Goal: Check status: Check status

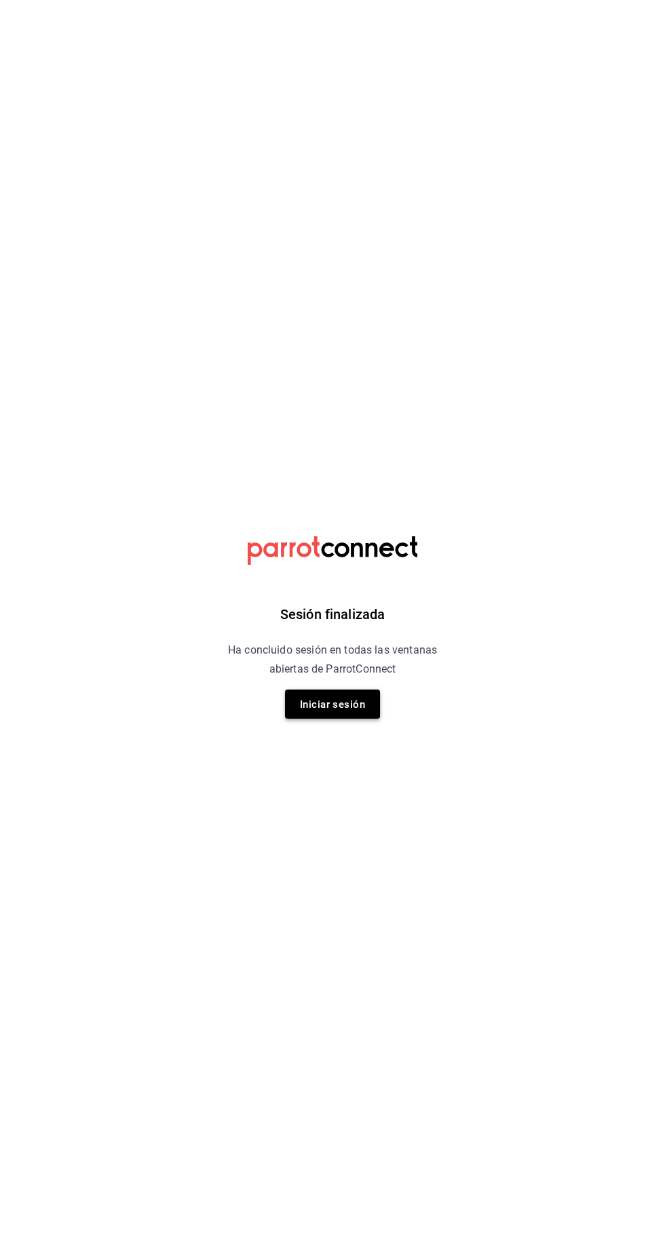
click at [332, 712] on font "Iniciar sesión" at bounding box center [332, 704] width 65 height 18
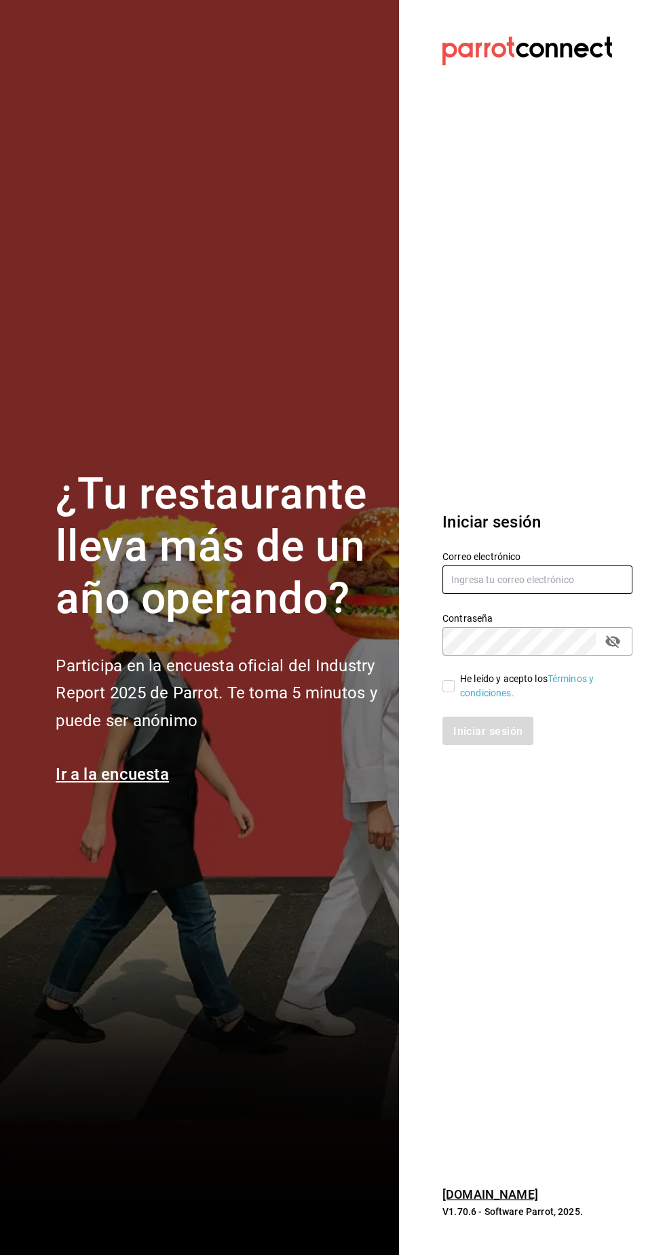
click at [505, 594] on input "text" at bounding box center [537, 580] width 190 height 28
type input "josuecarranza94@bmr.com"
click at [474, 699] on font "Términos y condiciones." at bounding box center [527, 685] width 134 height 25
click at [452, 692] on input "He leído y acepto los Términos y condiciones." at bounding box center [448, 686] width 12 height 12
checkbox input "true"
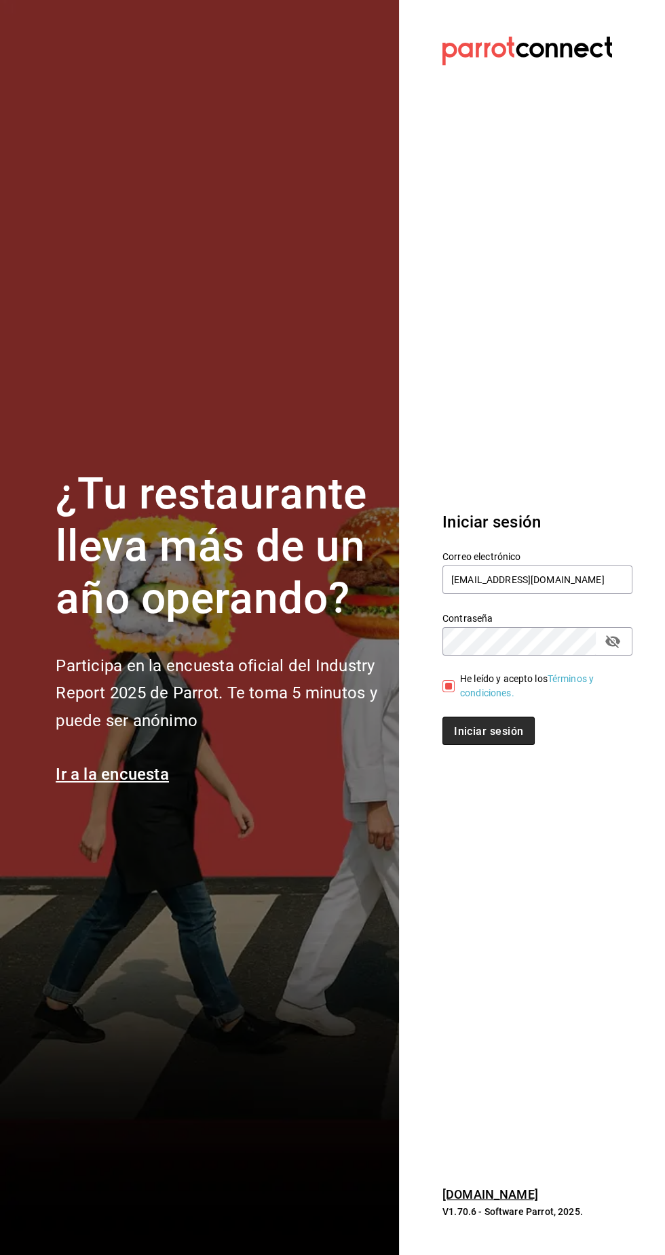
click at [505, 737] on font "Iniciar sesión" at bounding box center [488, 730] width 69 height 13
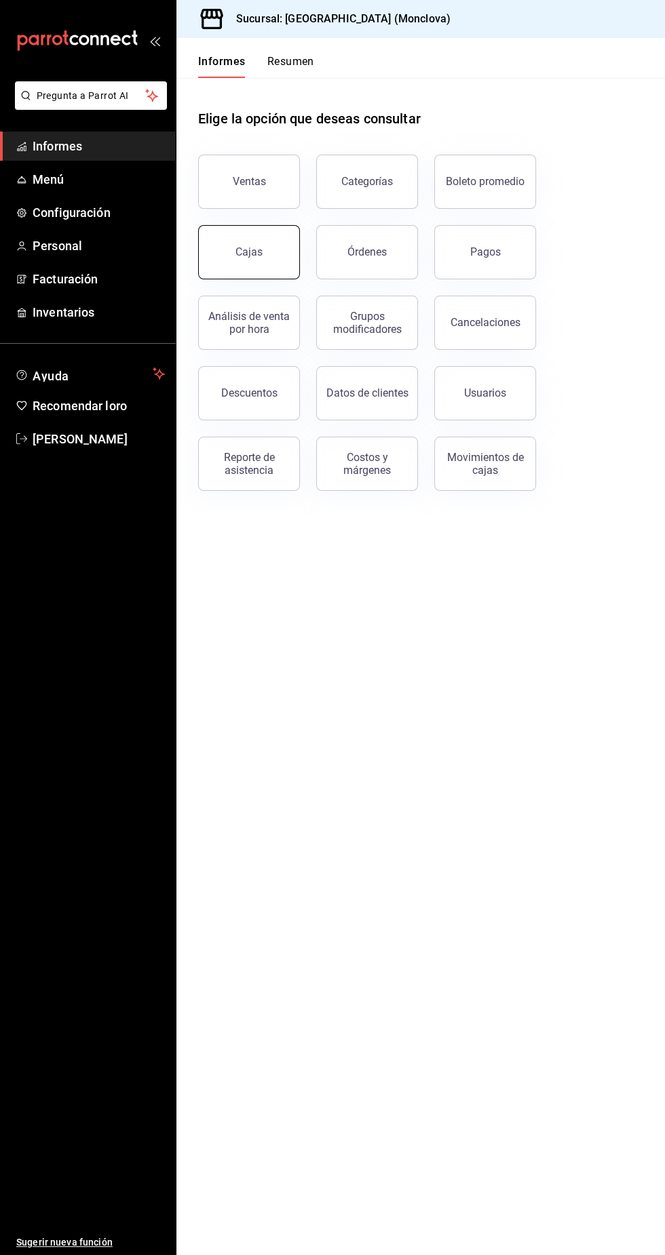
click at [275, 252] on link "Cajas" at bounding box center [249, 252] width 102 height 54
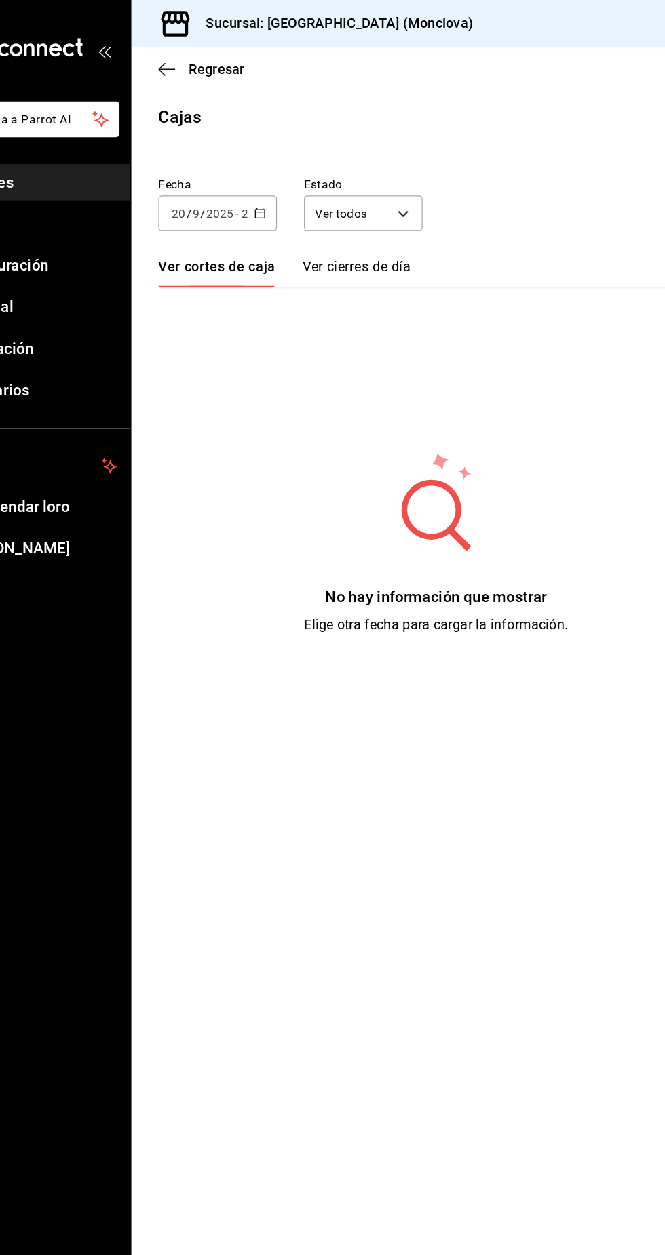
click at [363, 211] on font "Ver cierres de día" at bounding box center [356, 214] width 87 height 13
click at [277, 229] on link "Ver cortes de caja" at bounding box center [243, 219] width 90 height 24
click at [269, 174] on div "[DATE] [DATE] - [DATE] [DATE]" at bounding box center [245, 171] width 95 height 28
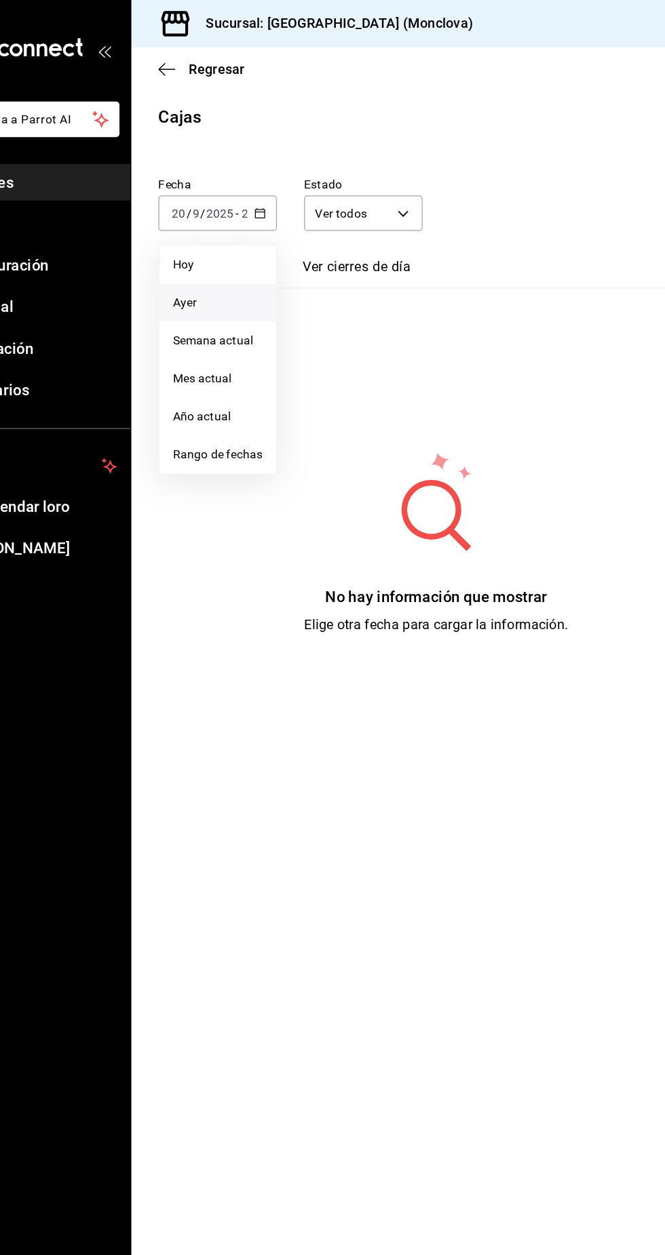
click at [256, 248] on span "Ayer" at bounding box center [246, 242] width 72 height 14
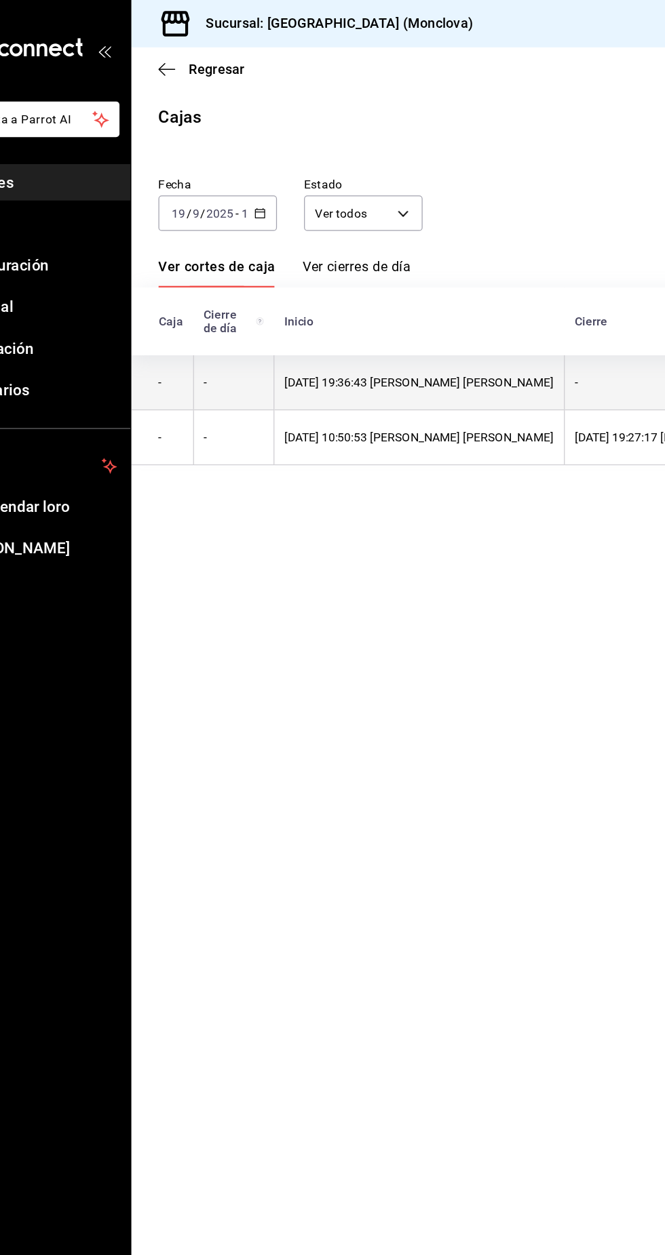
click at [499, 308] on font "[DATE] 19:36:43 [PERSON_NAME] [PERSON_NAME]" at bounding box center [407, 306] width 216 height 11
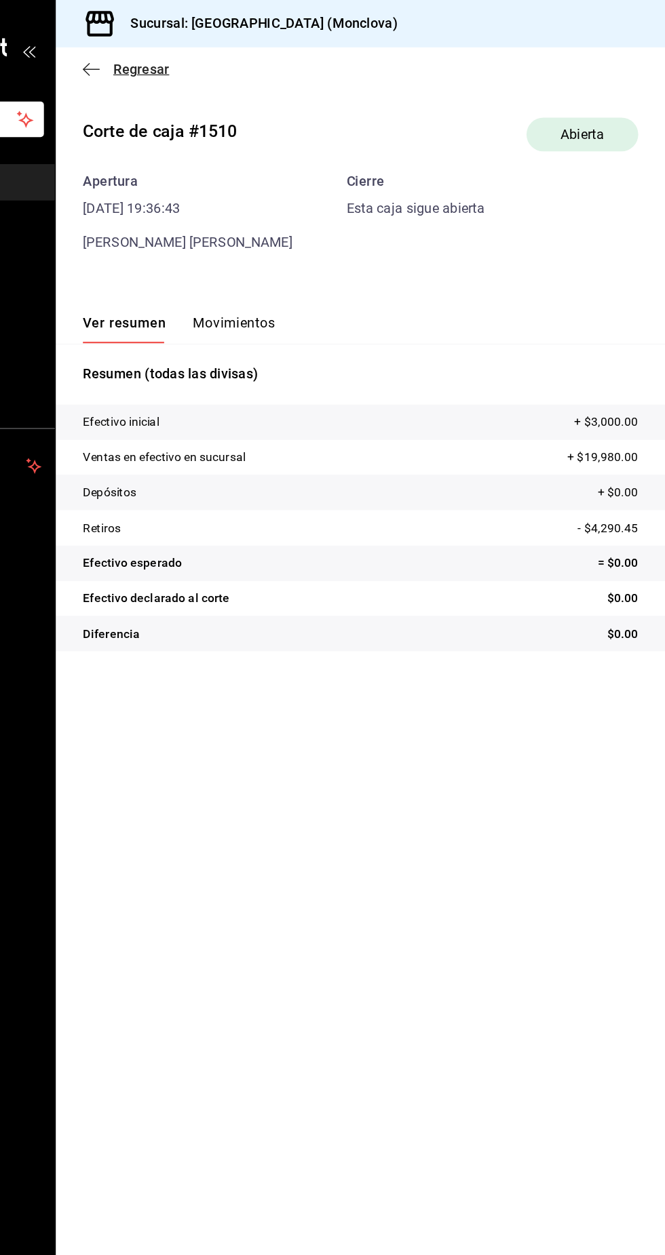
click at [201, 56] on icon "button" at bounding box center [205, 56] width 14 height 12
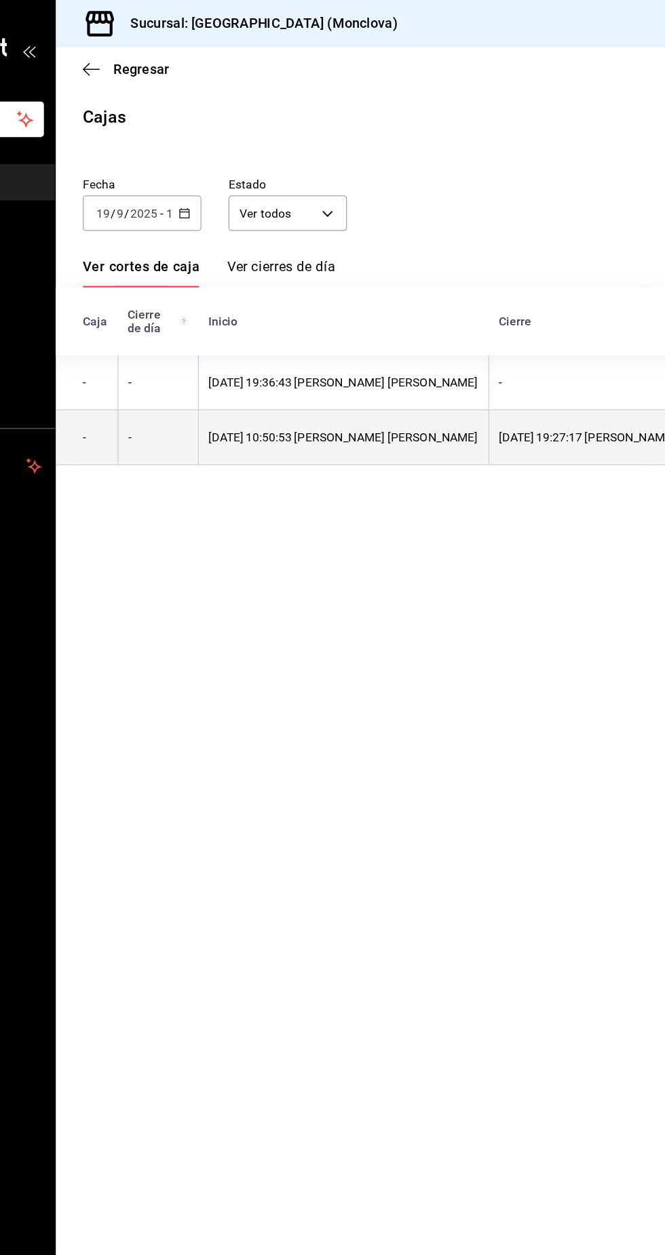
click at [572, 361] on th "[DATE] 19:27:17 [PERSON_NAME] [PERSON_NAME]" at bounding box center [639, 350] width 233 height 44
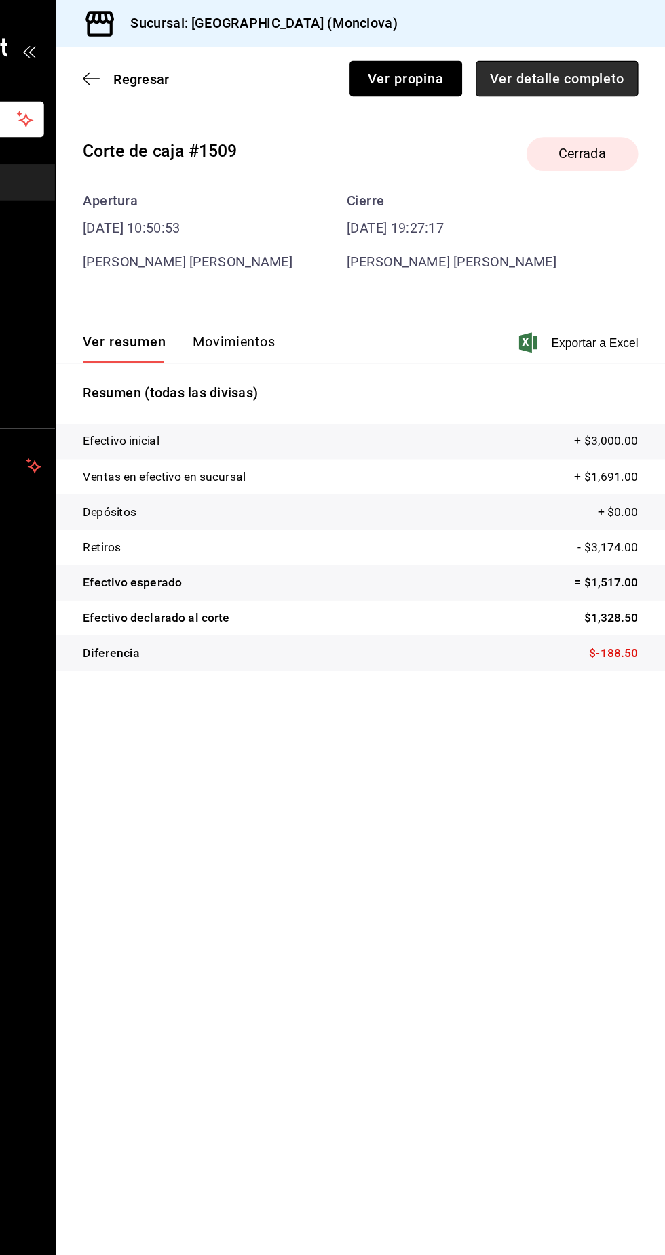
click at [595, 64] on font "Ver detalle completo" at bounding box center [577, 62] width 107 height 13
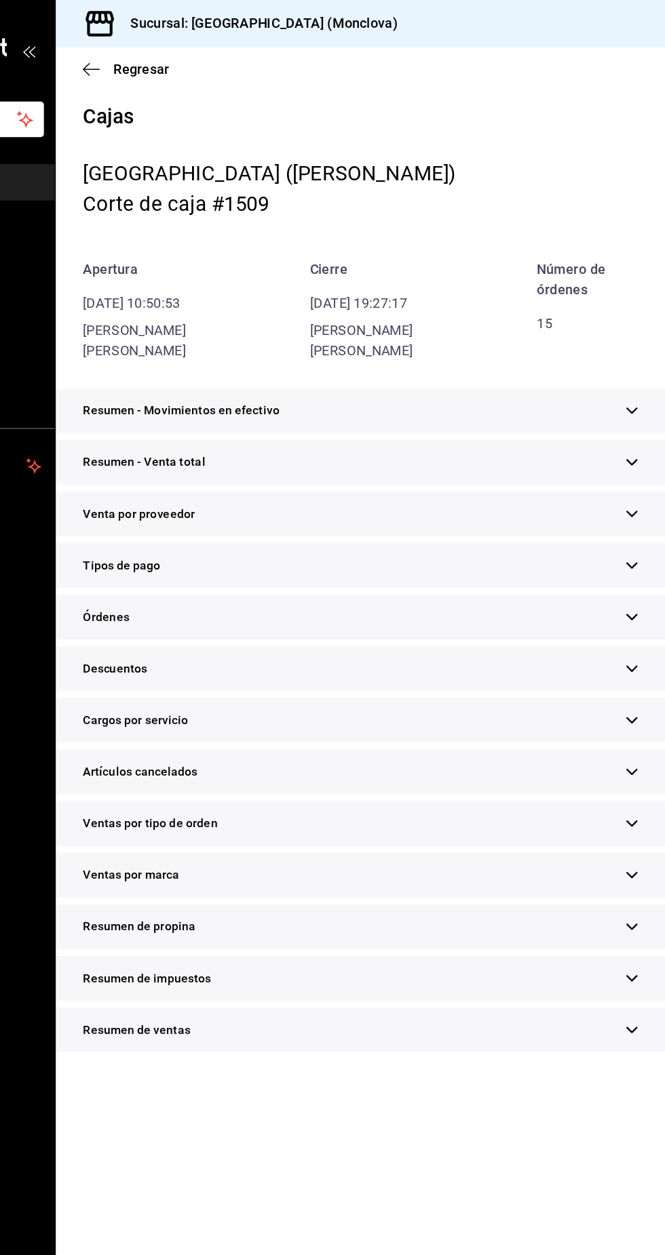
click at [604, 371] on div "Resumen - Venta total" at bounding box center [420, 371] width 488 height 36
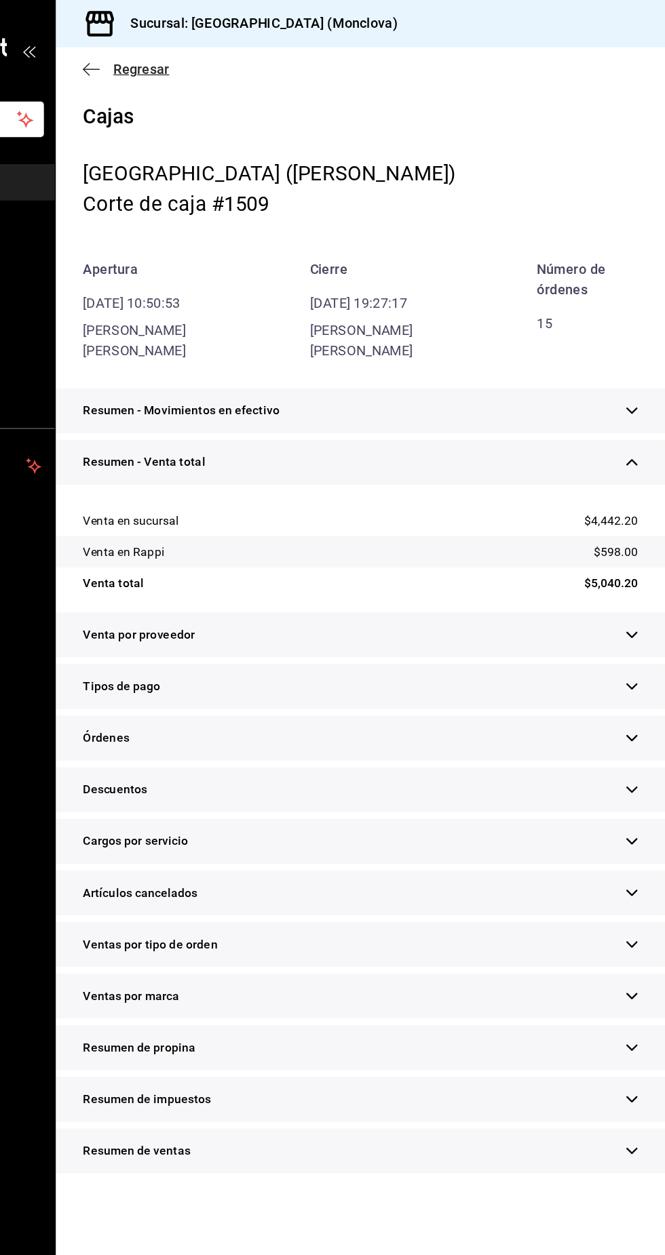
click at [210, 50] on icon "button" at bounding box center [205, 56] width 14 height 12
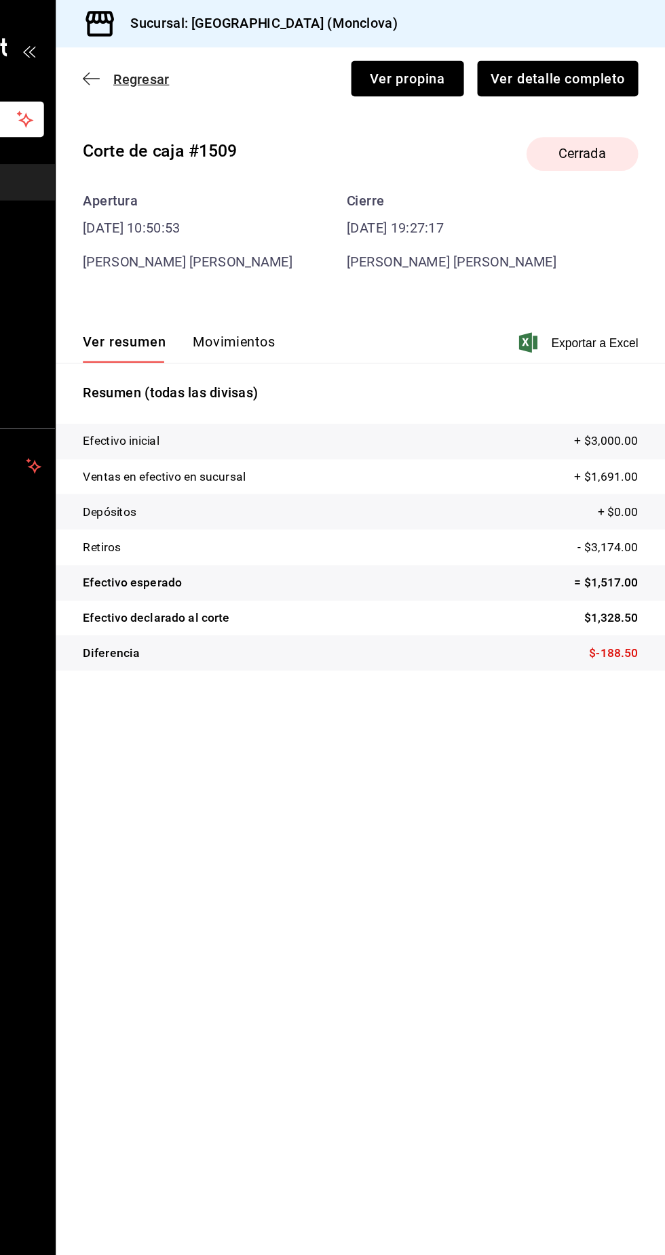
click at [218, 63] on span "Regresar" at bounding box center [232, 63] width 69 height 13
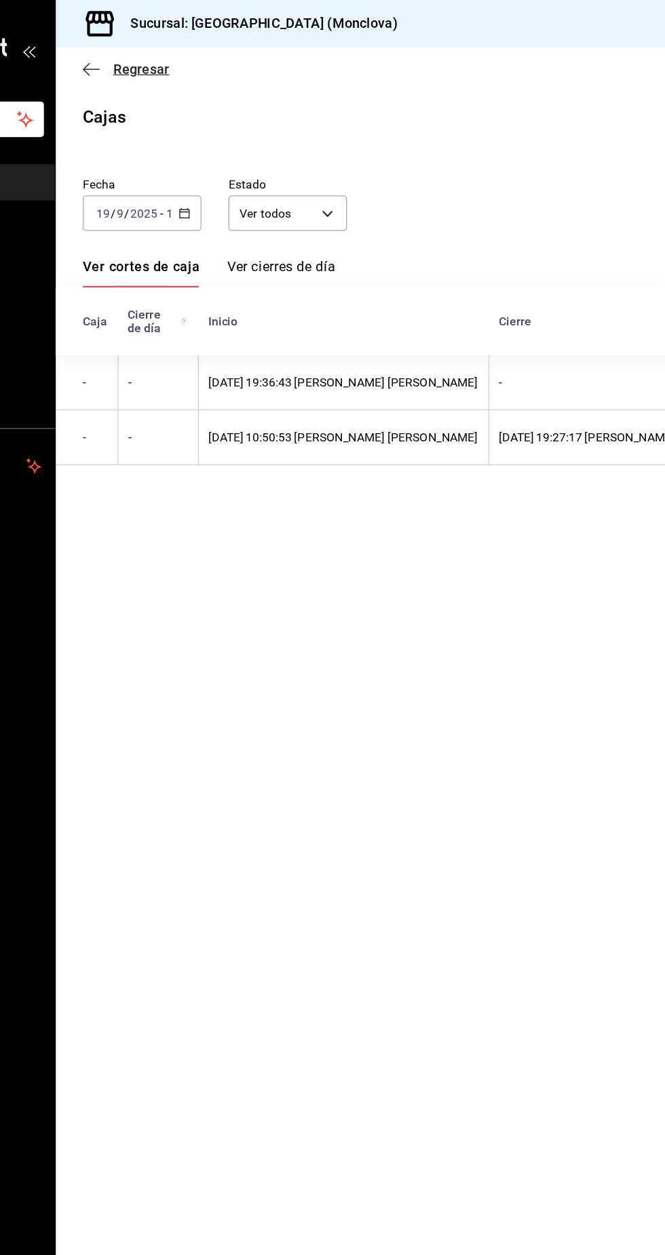
click at [209, 61] on icon "button" at bounding box center [205, 56] width 14 height 12
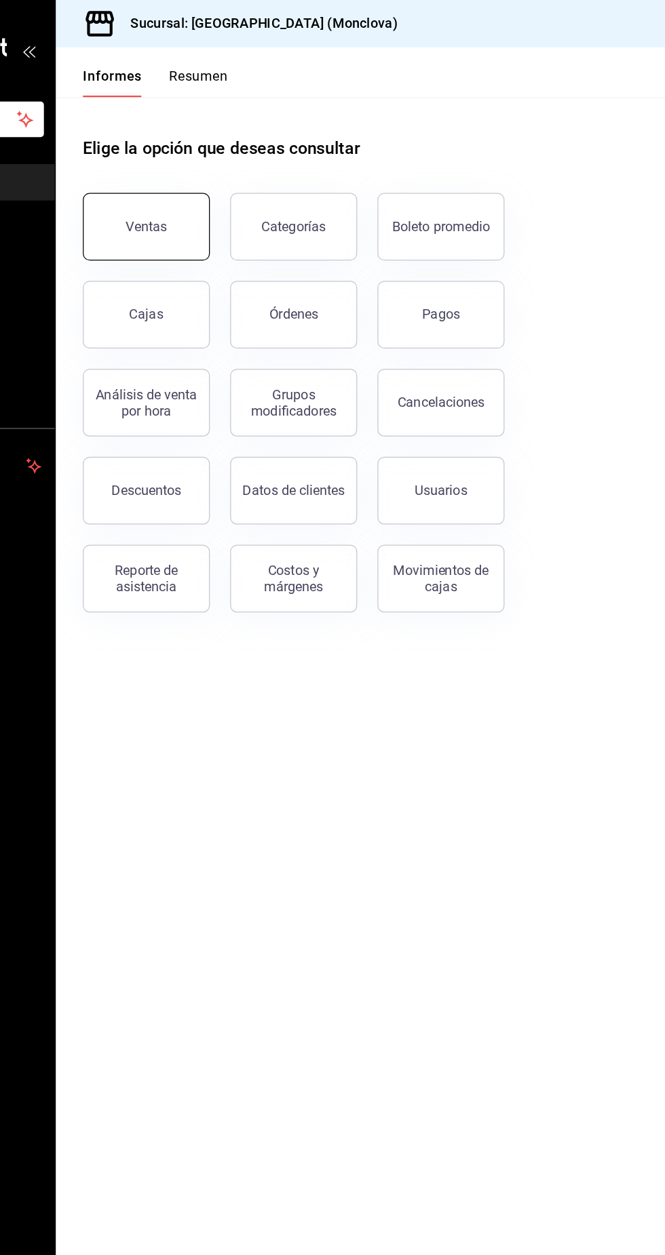
click at [273, 178] on button "Ventas" at bounding box center [249, 182] width 102 height 54
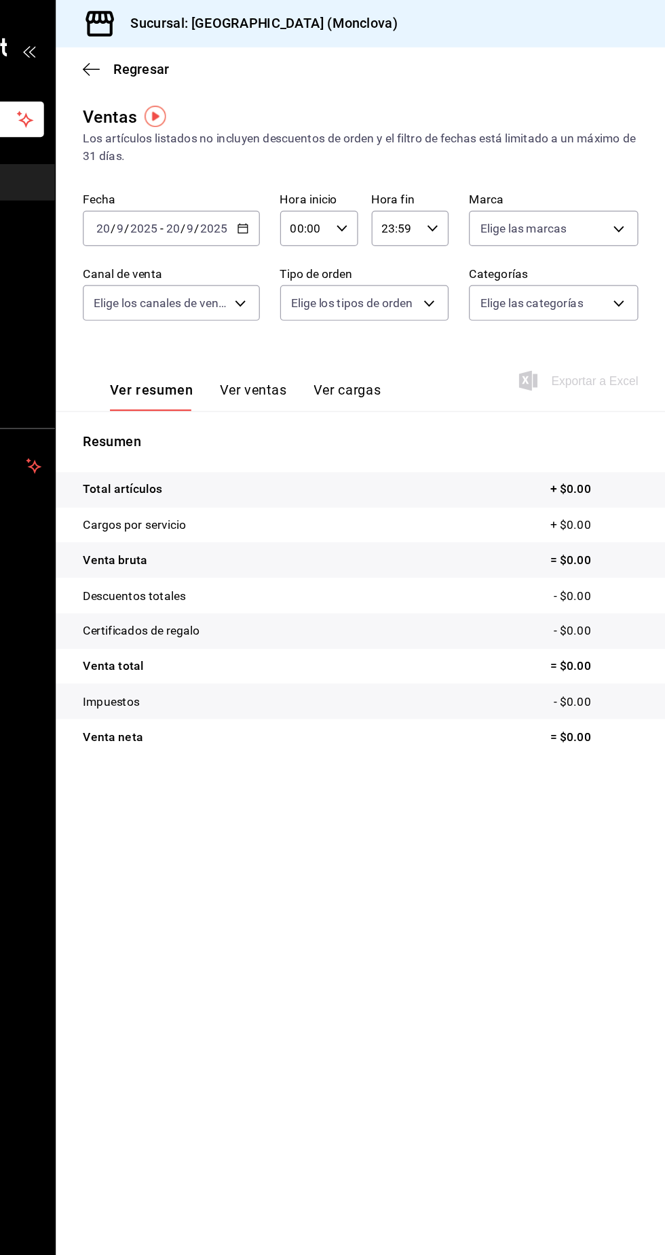
click at [307, 184] on input "2025" at bounding box center [303, 183] width 23 height 11
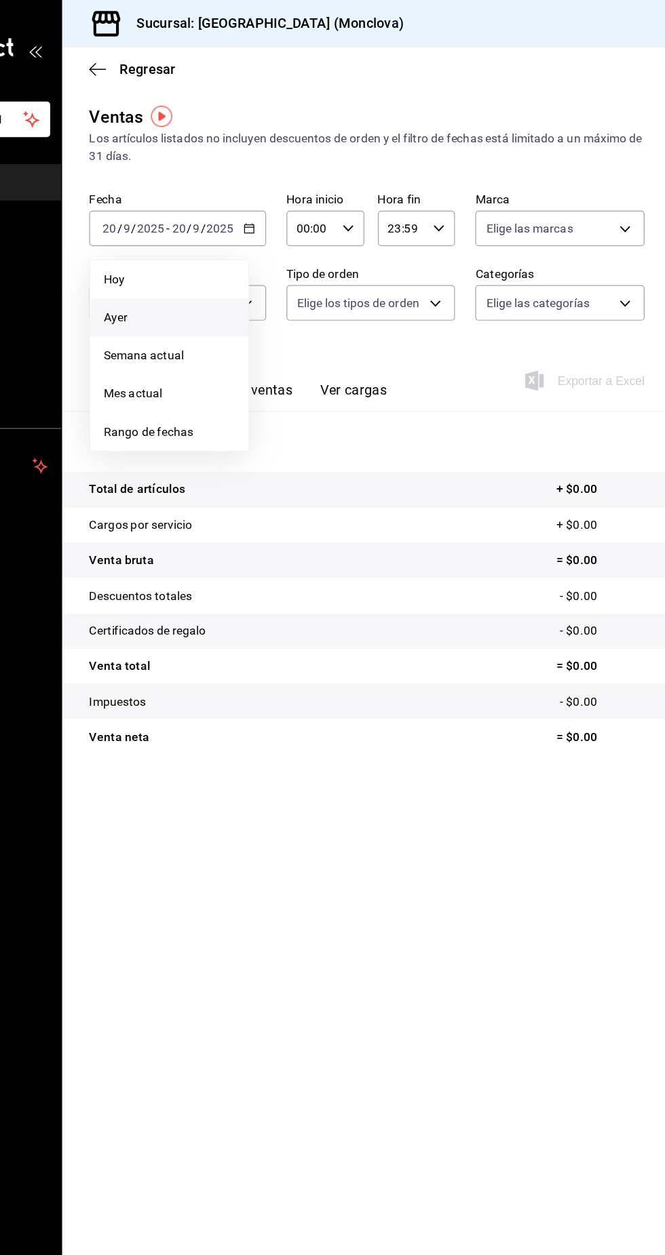
click at [286, 248] on span "Ayer" at bounding box center [262, 255] width 105 height 14
